Goal: Task Accomplishment & Management: Manage account settings

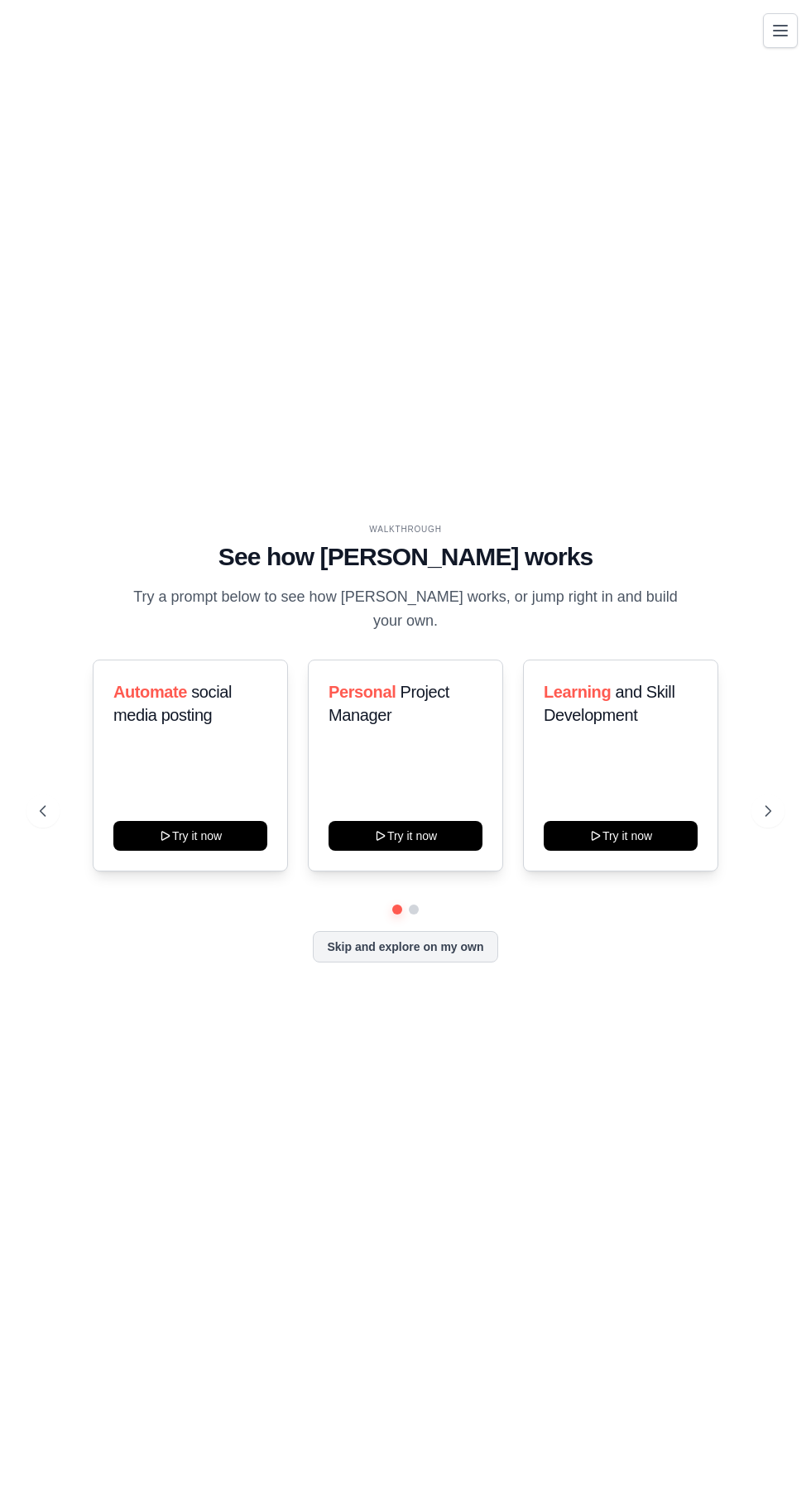
click at [433, 963] on button "Skip and explore on my own" at bounding box center [405, 947] width 185 height 31
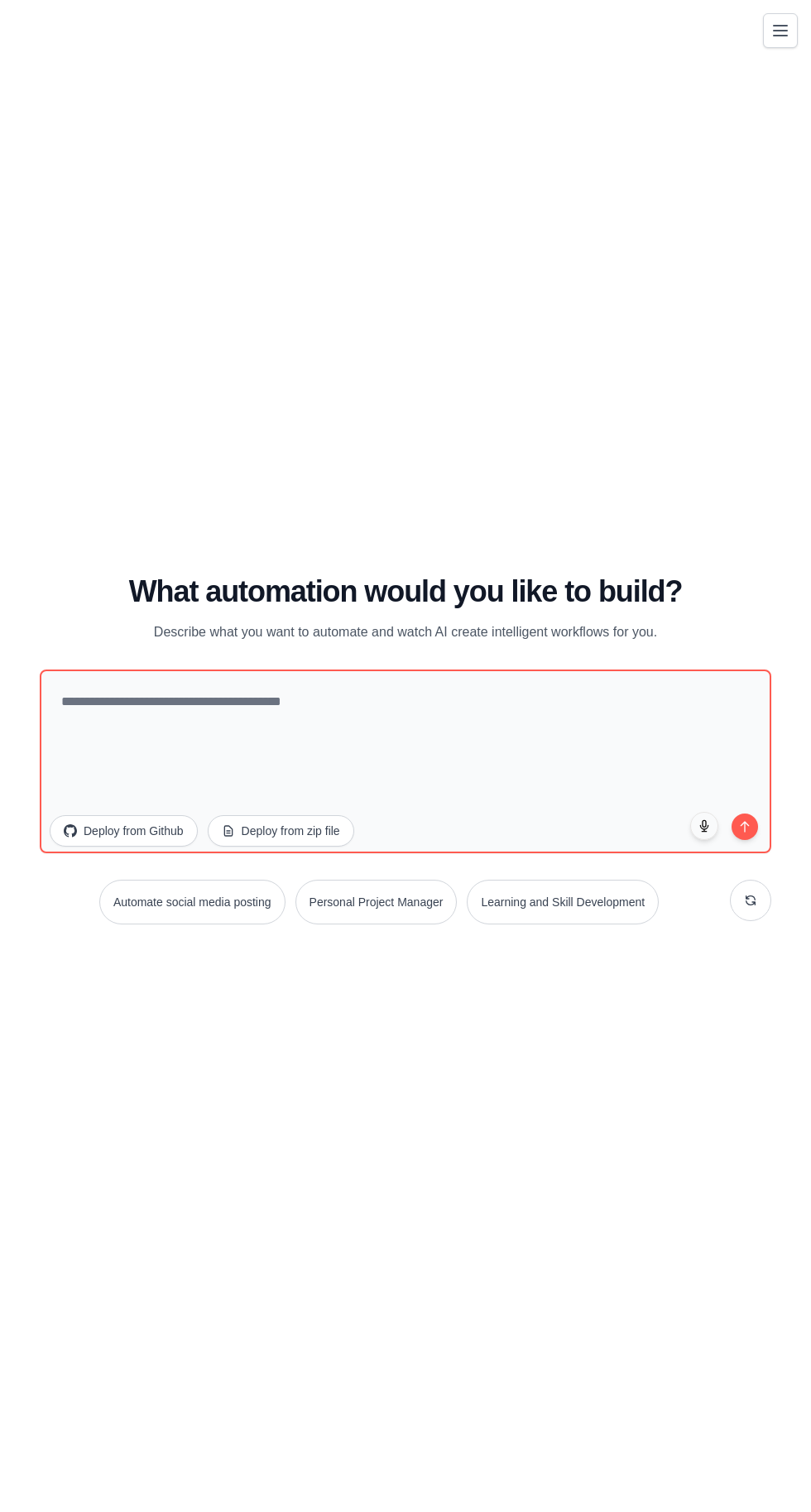
click at [779, 30] on icon "Toggle navigation" at bounding box center [781, 30] width 14 height 10
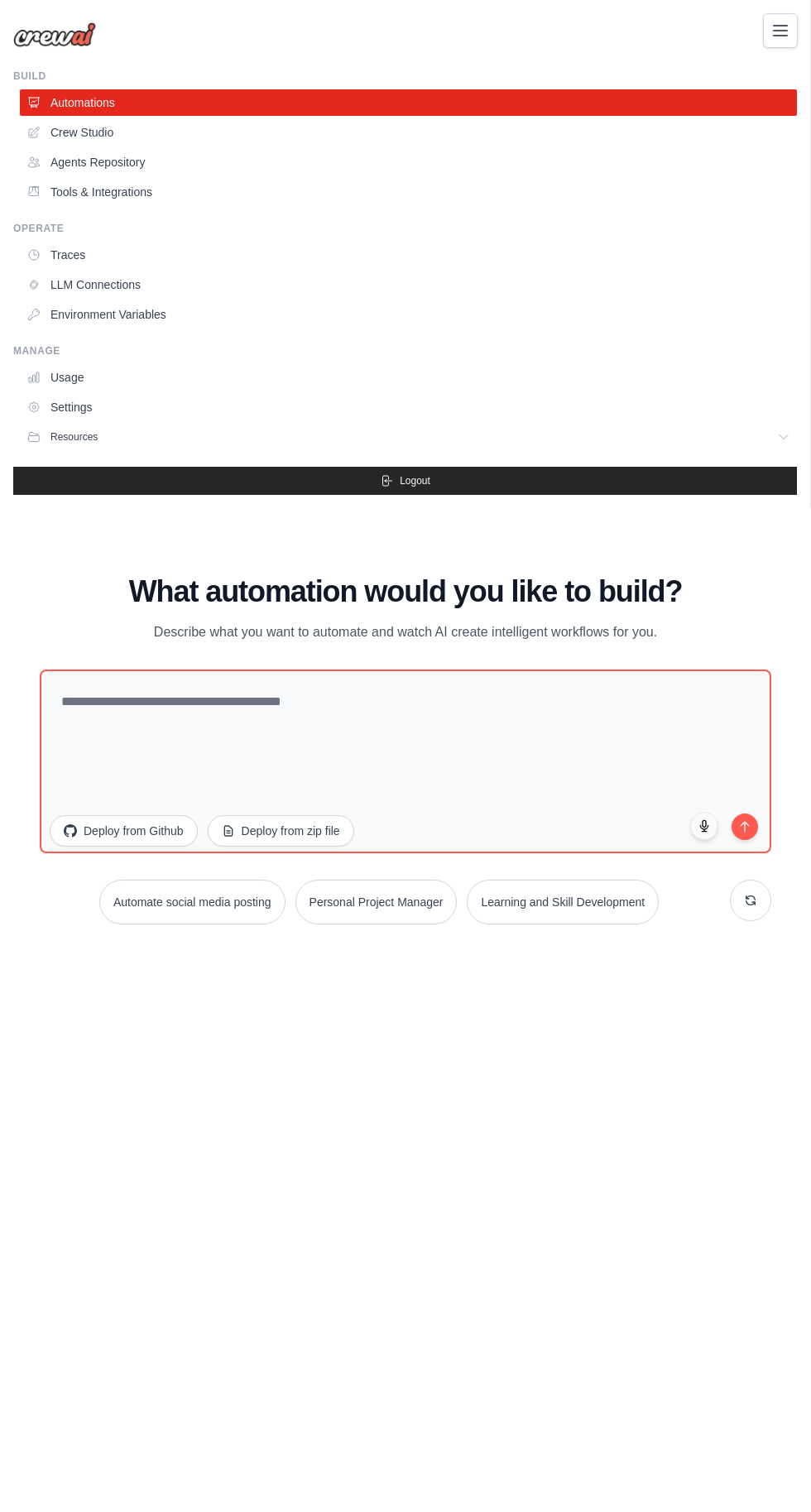
click at [89, 368] on link "Usage" at bounding box center [408, 377] width 777 height 26
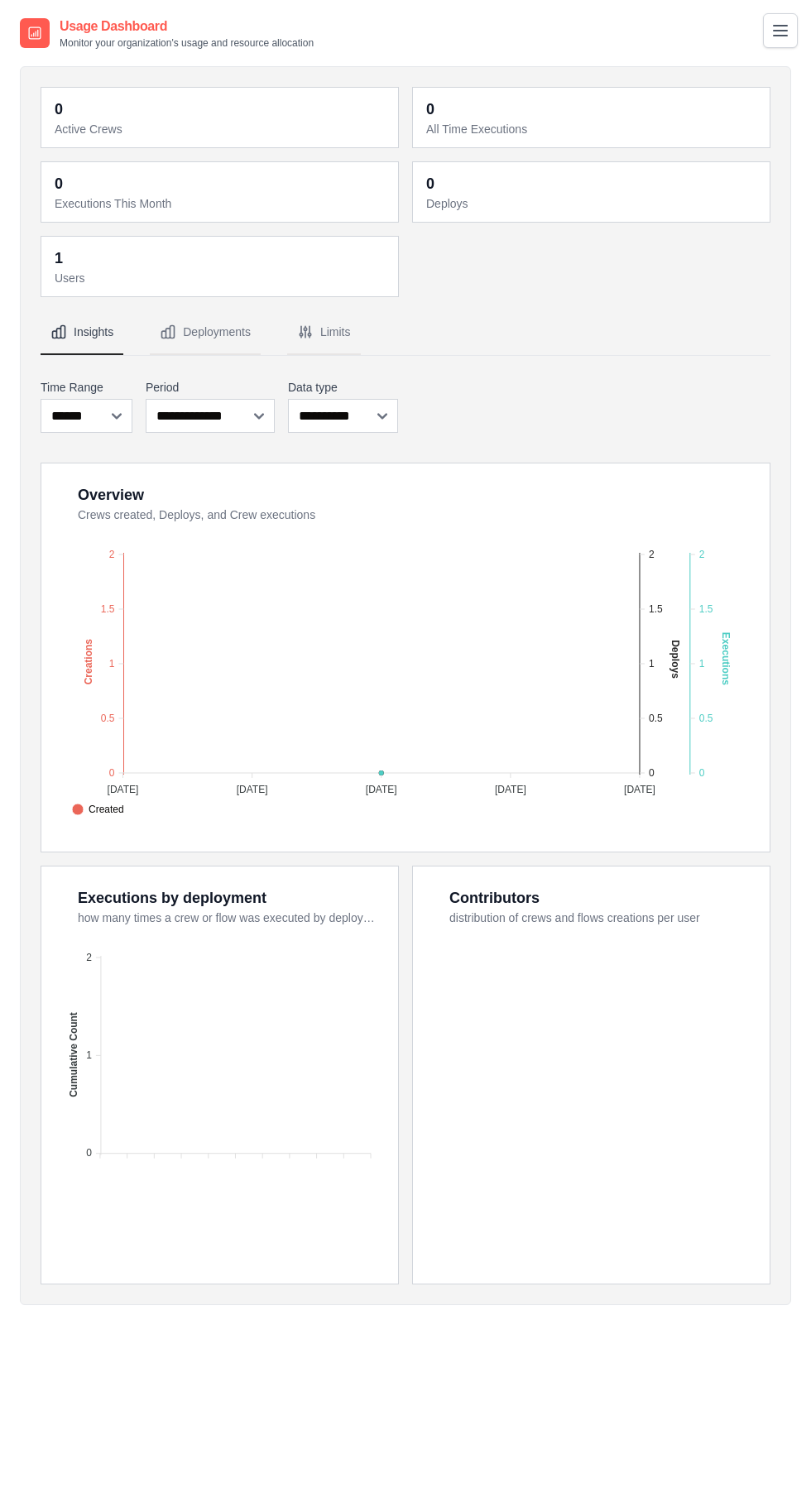
click at [781, 30] on icon "Toggle navigation" at bounding box center [781, 30] width 14 height 10
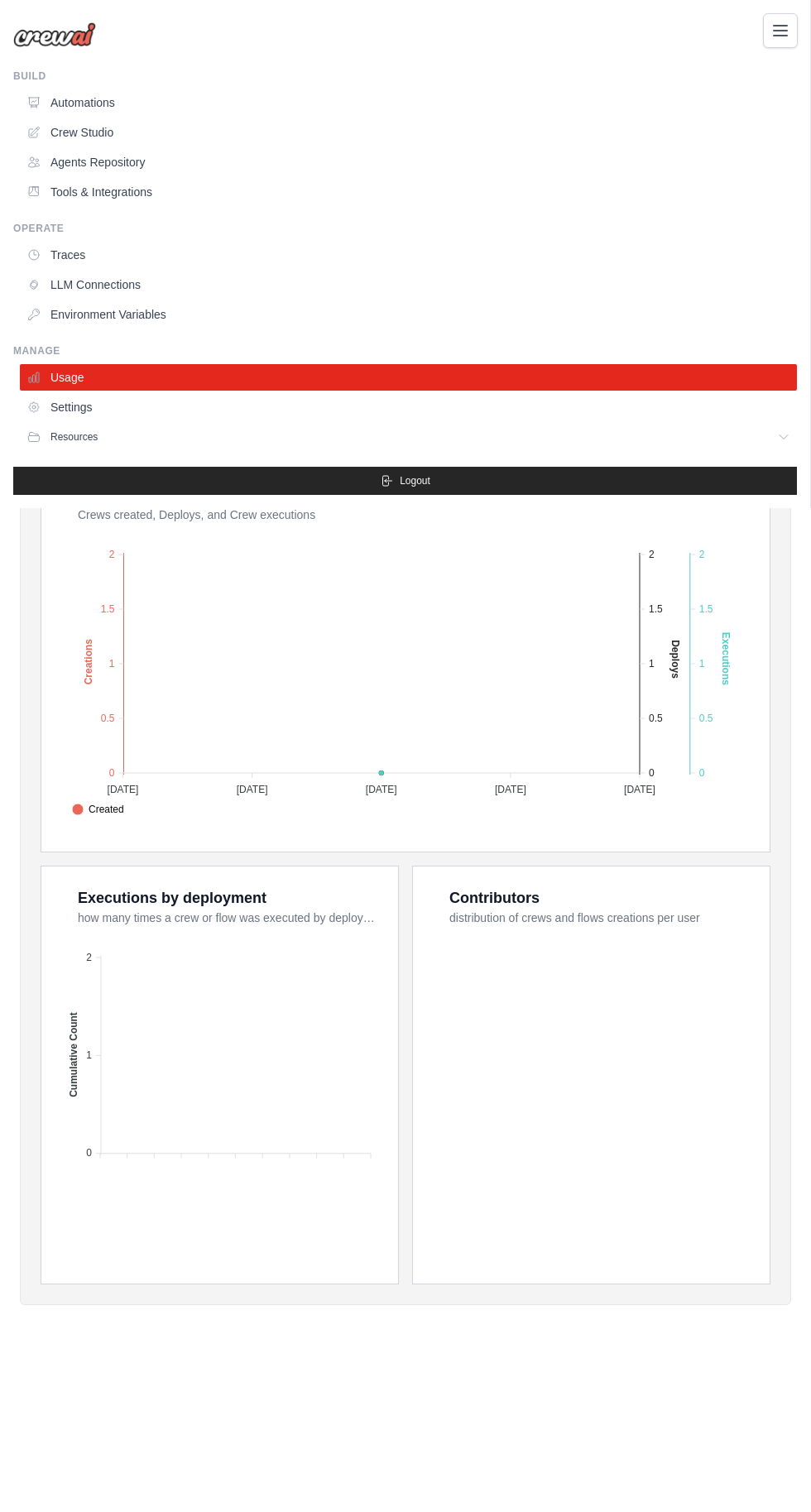
click at [107, 437] on button "Resources" at bounding box center [408, 436] width 777 height 26
